Goal: Transaction & Acquisition: Obtain resource

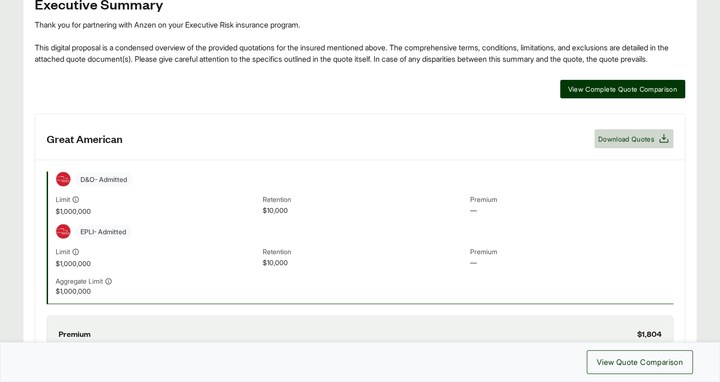
scroll to position [218, 0]
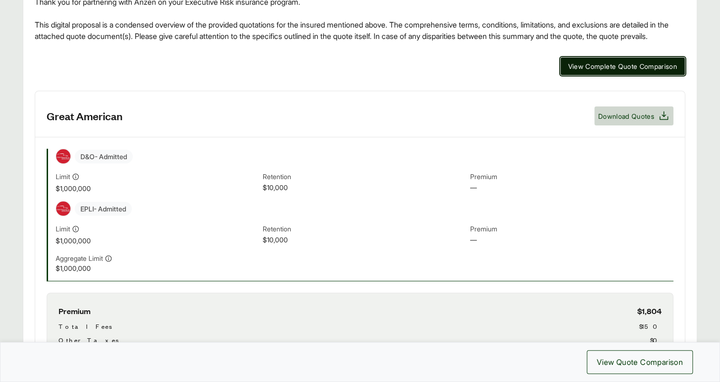
click at [454, 71] on span "View Complete Quote Comparison" at bounding box center [622, 66] width 109 height 10
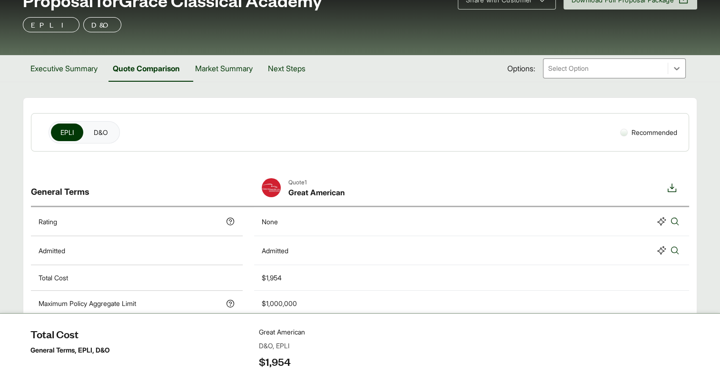
scroll to position [95, 0]
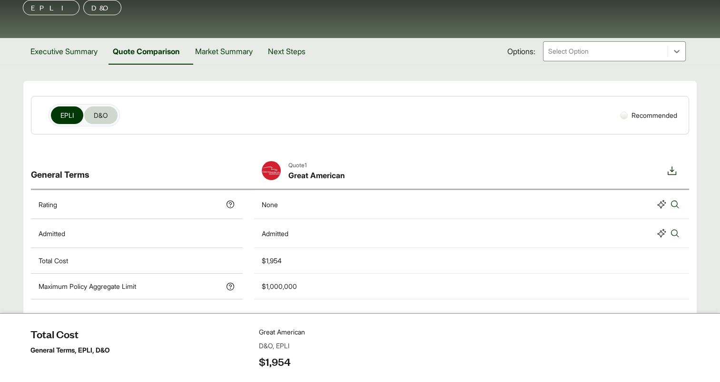
click at [88, 112] on button "D&O" at bounding box center [100, 116] width 33 height 18
click at [89, 110] on button "D&O" at bounding box center [100, 116] width 33 height 18
click at [71, 114] on span "EPLI" at bounding box center [66, 115] width 13 height 10
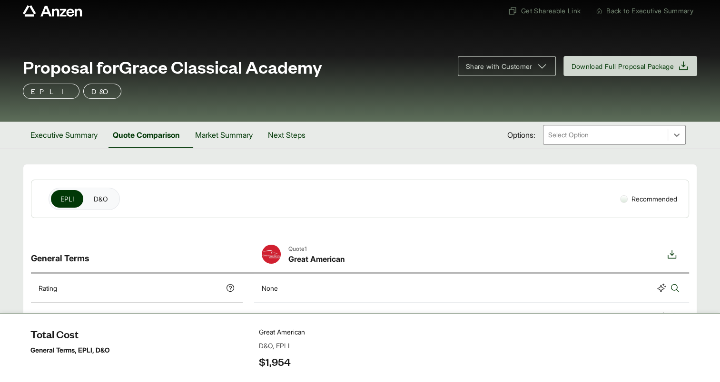
scroll to position [0, 0]
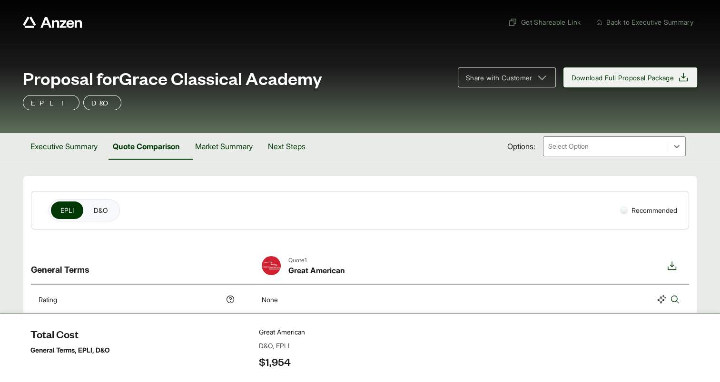
click at [454, 73] on icon at bounding box center [682, 77] width 11 height 11
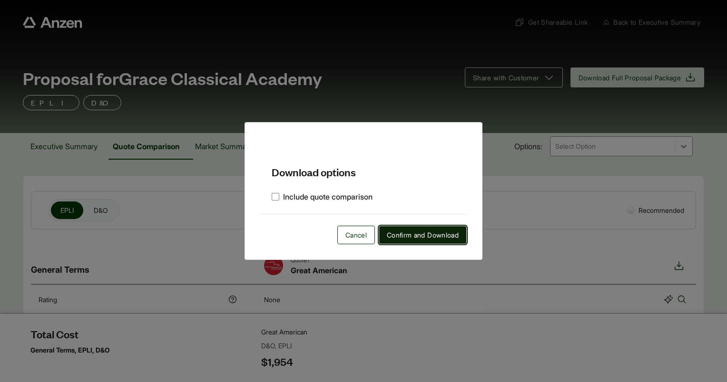
click at [407, 196] on span "Confirm and Download" at bounding box center [423, 235] width 72 height 10
